Goal: Task Accomplishment & Management: Manage account settings

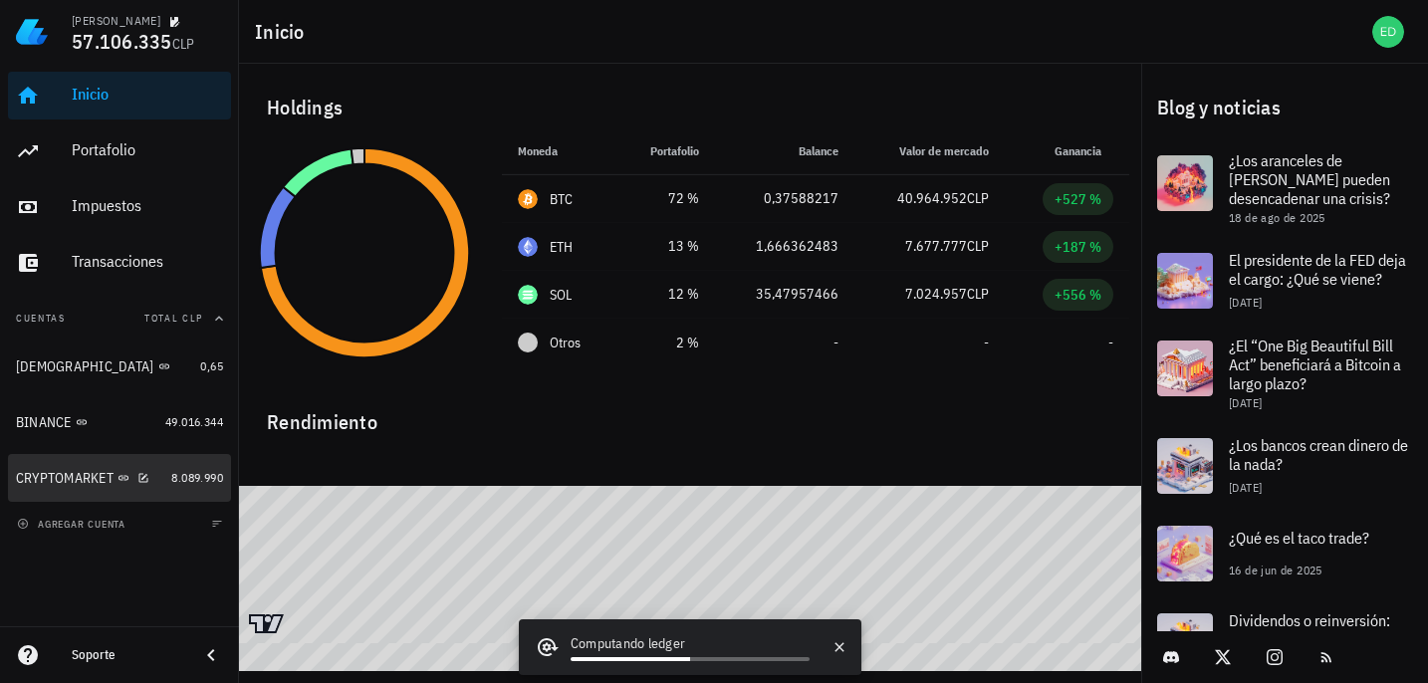
click at [112, 485] on div "CRYPTOMARKET" at bounding box center [65, 478] width 98 height 17
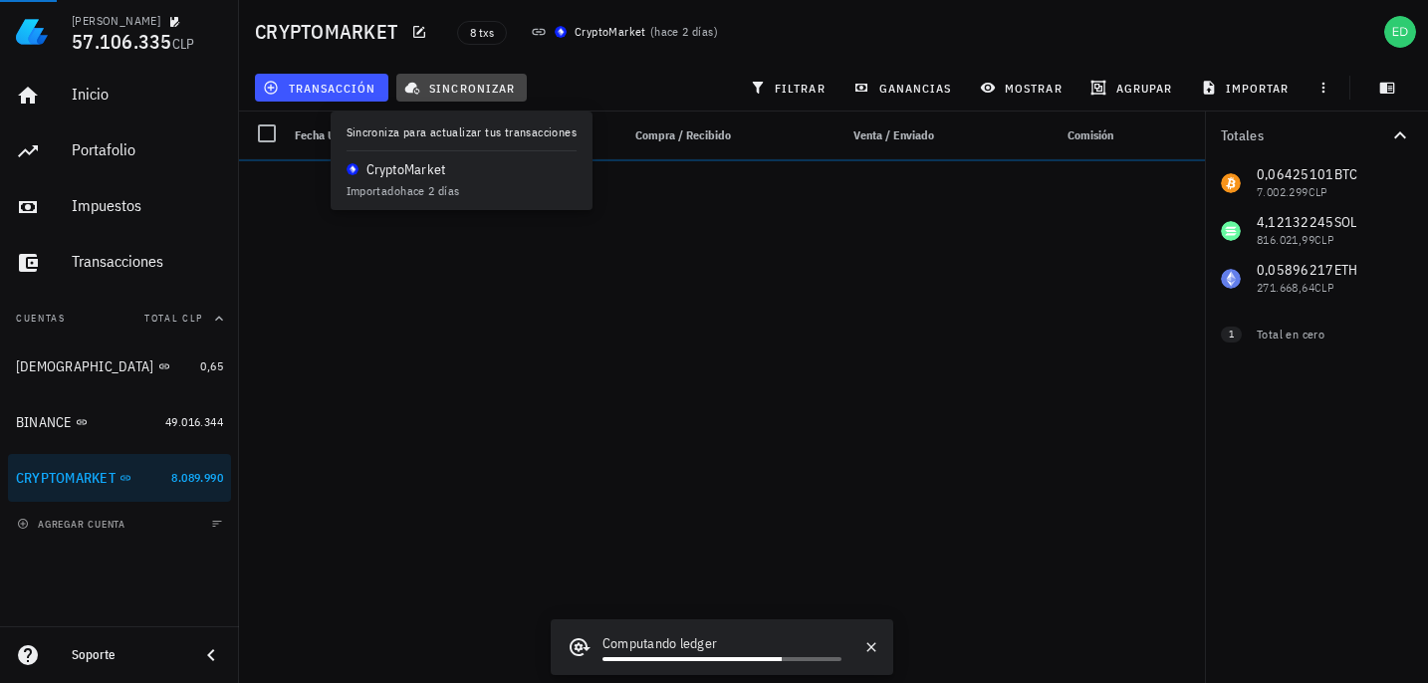
click at [440, 87] on span "sincronizar" at bounding box center [461, 88] width 107 height 16
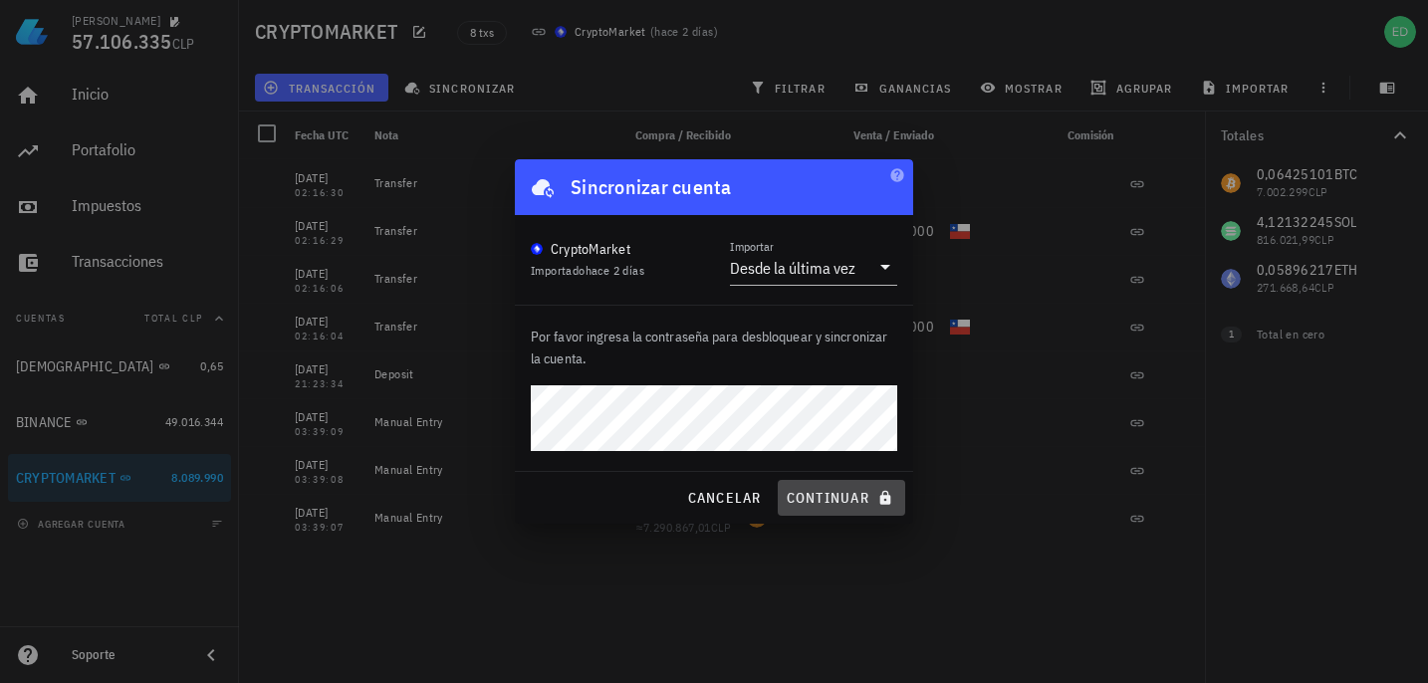
click at [817, 490] on span "continuar" at bounding box center [842, 498] width 112 height 18
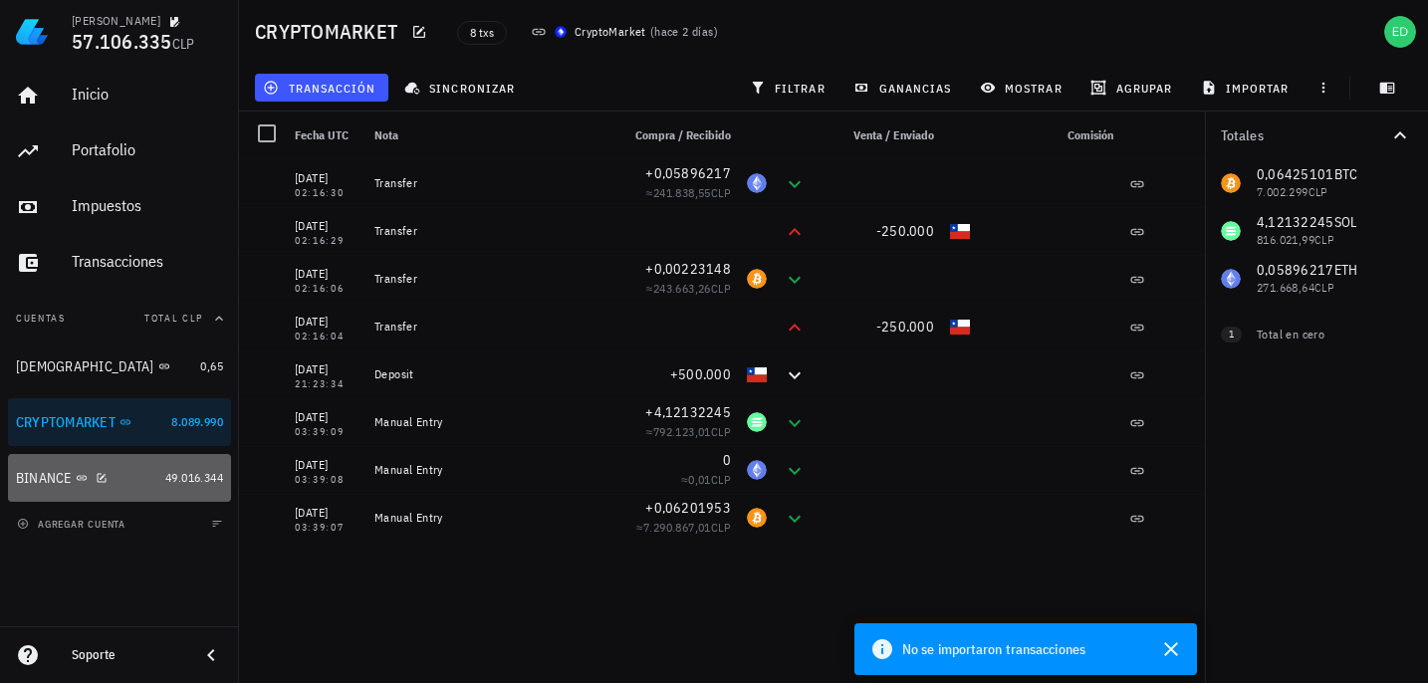
click at [137, 482] on div "BINANCE" at bounding box center [86, 478] width 141 height 19
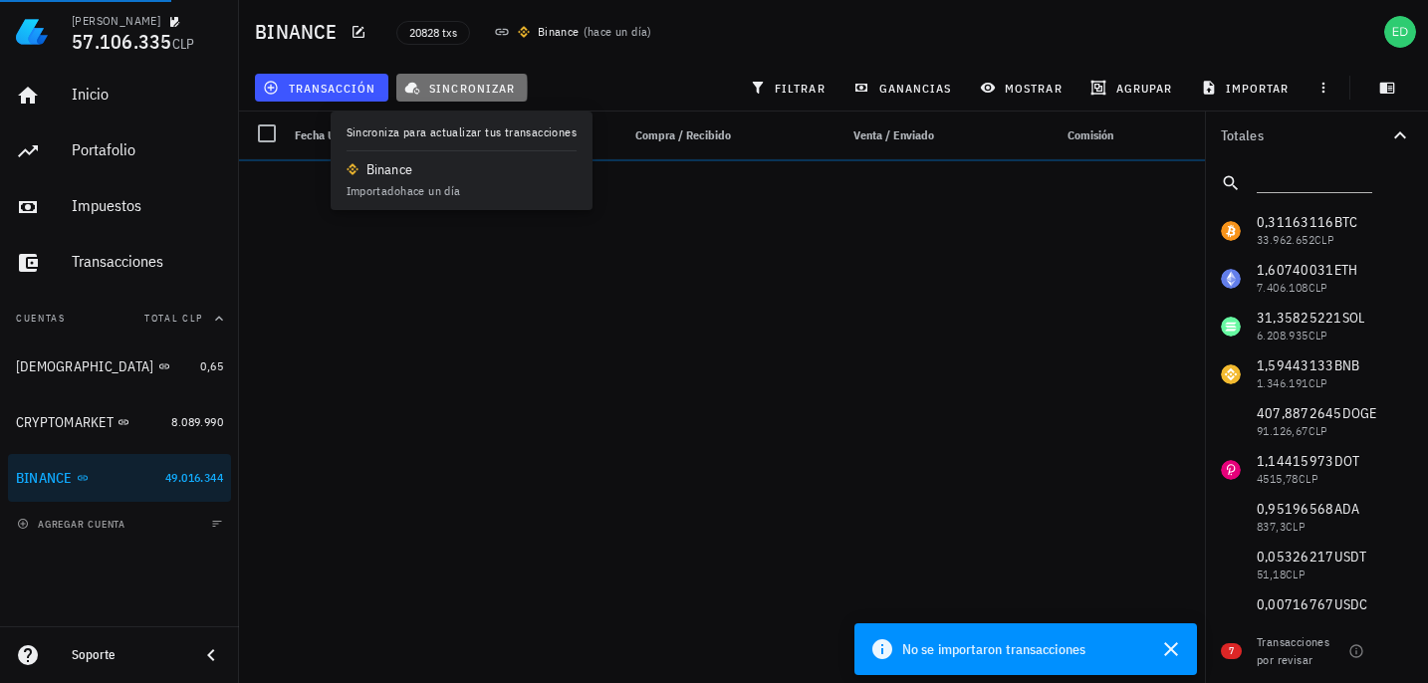
click at [456, 94] on span "sincronizar" at bounding box center [461, 88] width 107 height 16
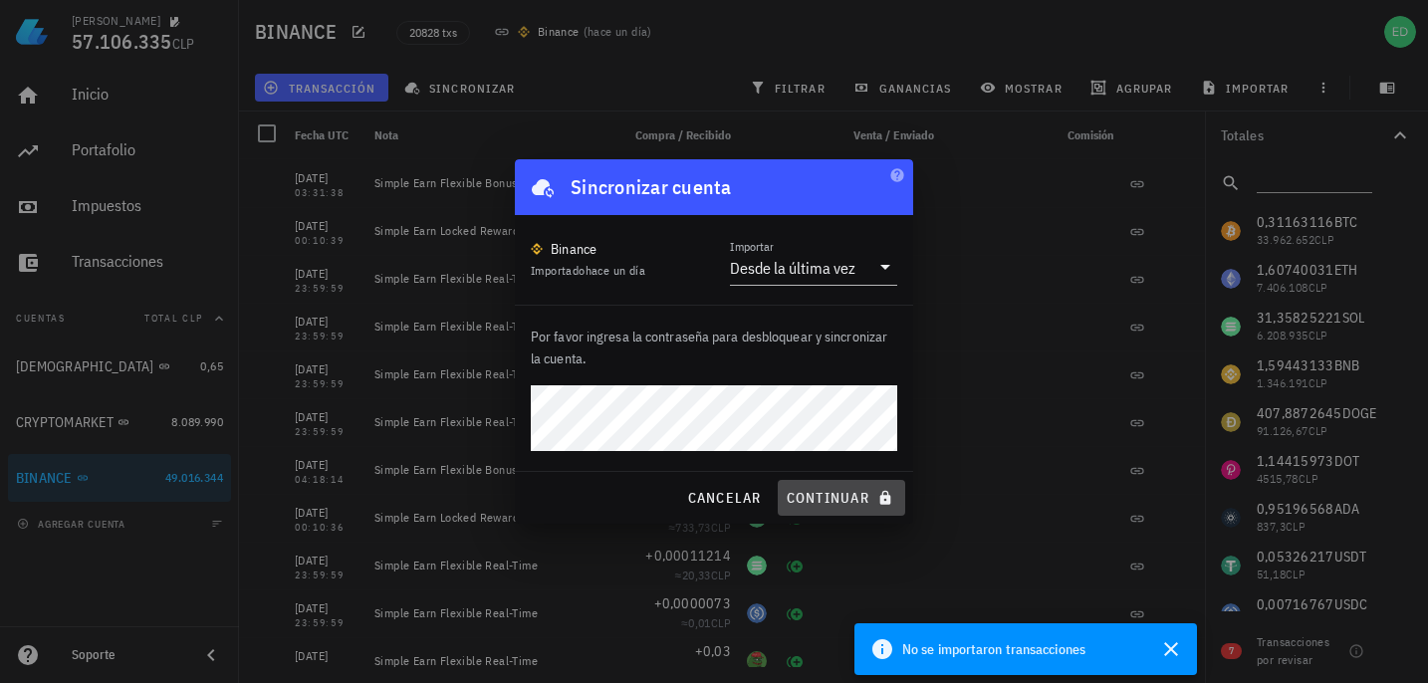
click at [803, 494] on span "continuar" at bounding box center [842, 498] width 112 height 18
